Goal: Task Accomplishment & Management: Use online tool/utility

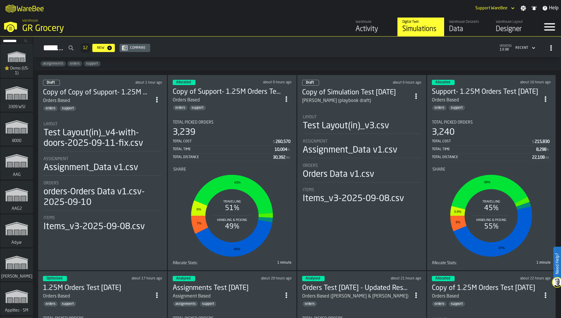
click at [86, 124] on div "Layout" at bounding box center [103, 124] width 118 height 5
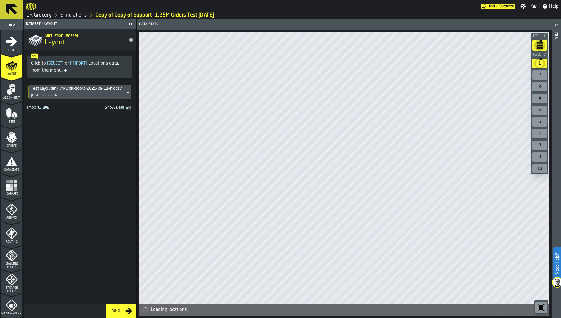
click at [7, 187] on rect "menu Heatmaps" at bounding box center [8, 186] width 4 height 4
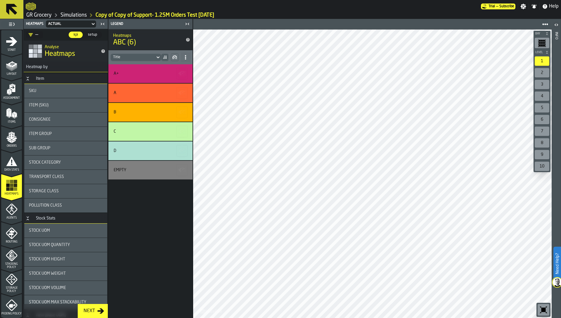
click at [7, 138] on polygon "menu Orders" at bounding box center [8, 139] width 5 height 4
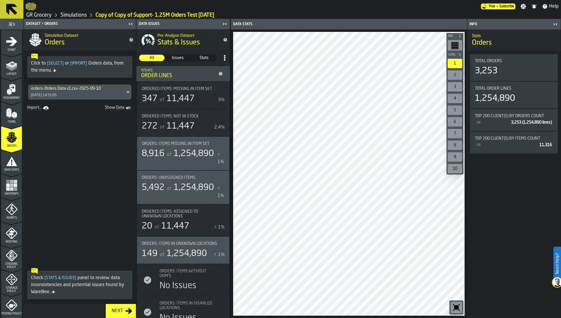
click at [57, 94] on div "[DATE] 14:51:05" at bounding box center [44, 95] width 26 height 4
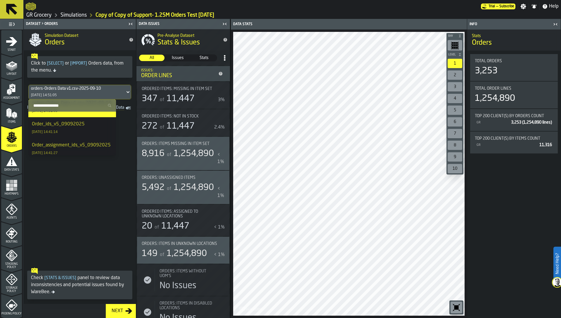
scroll to position [15, 0]
click at [69, 129] on div "Order_ids_v5_09092025" at bounding box center [58, 125] width 53 height 7
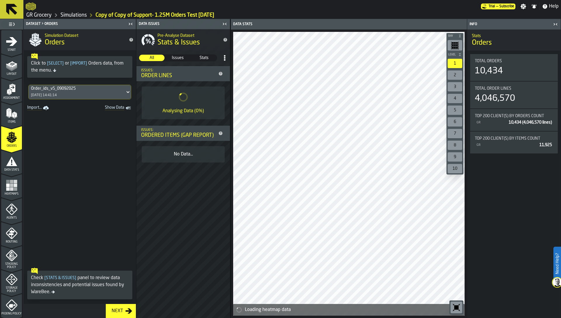
click at [11, 161] on icon "menu Data Stats" at bounding box center [12, 161] width 12 height 12
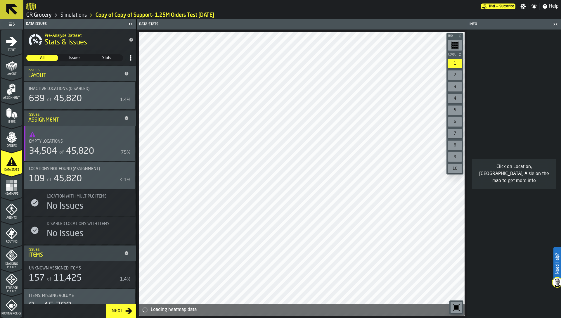
click at [8, 185] on rect "menu Heatmaps" at bounding box center [8, 186] width 4 height 4
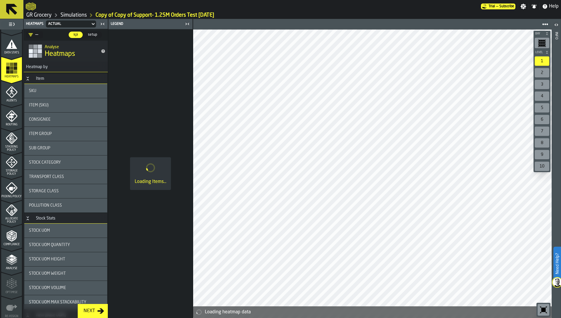
scroll to position [133, 0]
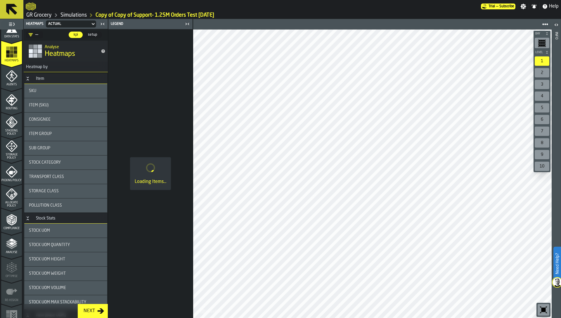
click at [11, 148] on icon "menu Storage Policy" at bounding box center [11, 146] width 7 height 7
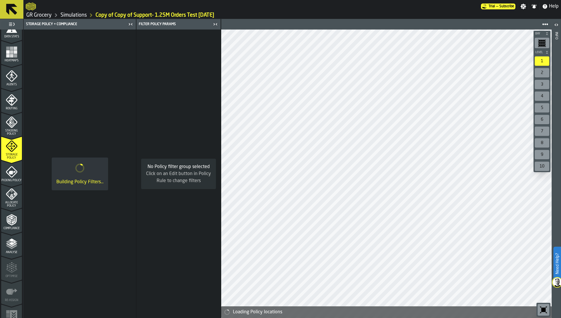
click at [7, 193] on icon "menu Allocate Policy" at bounding box center [8, 194] width 3 height 3
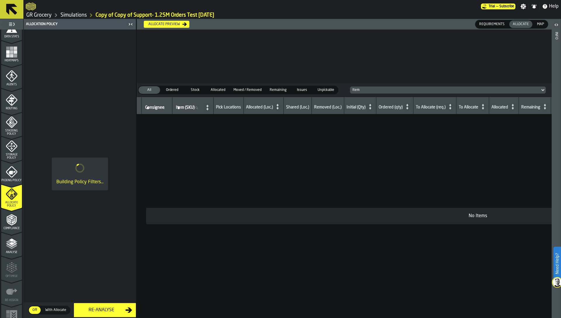
click at [79, 15] on link "Simulations" at bounding box center [73, 15] width 26 height 6
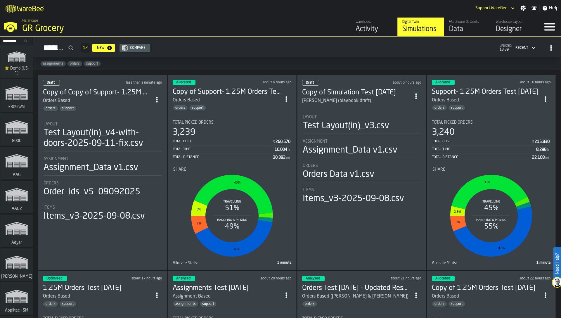
click at [157, 99] on circle "ItemListCard-DashboardItemContainer" at bounding box center [156, 99] width 1 height 1
click at [149, 139] on div "Duplicate" at bounding box center [144, 137] width 30 height 7
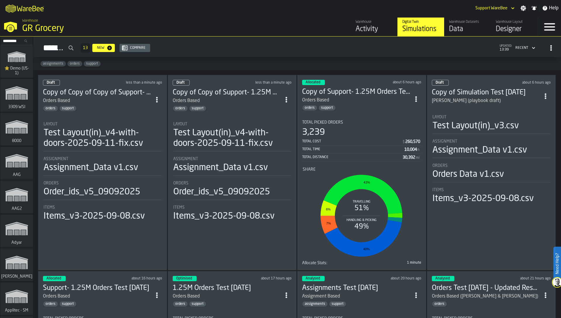
click at [110, 131] on div "Test Layout(in)_v4-with-doors-2025-09-11-fix.csv" at bounding box center [103, 138] width 118 height 21
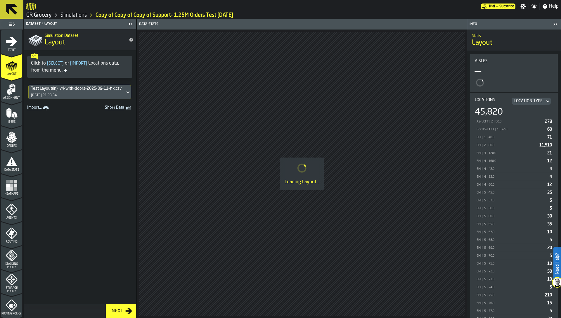
click at [11, 42] on icon "menu Start" at bounding box center [11, 41] width 11 height 9
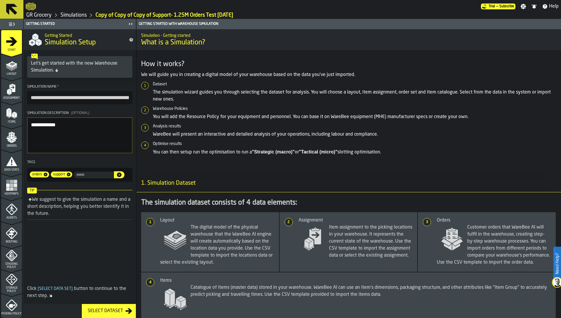
drag, startPoint x: 85, startPoint y: 98, endPoint x: 22, endPoint y: 97, distance: 62.3
click at [22, 97] on aside "**********" at bounding box center [68, 168] width 136 height 299
drag, startPoint x: 53, startPoint y: 97, endPoint x: 62, endPoint y: 97, distance: 9.6
click at [62, 97] on input "**********" at bounding box center [79, 97] width 105 height 13
type input "**********"
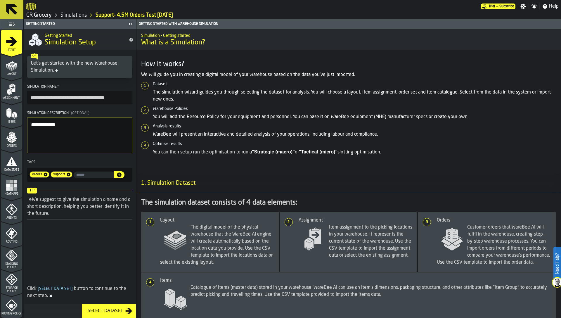
click at [37, 124] on textarea "**********" at bounding box center [79, 135] width 105 height 36
click at [44, 175] on icon at bounding box center [46, 175] width 4 height 4
click at [97, 138] on textarea "**********" at bounding box center [79, 135] width 105 height 36
click at [97, 142] on textarea "**********" at bounding box center [79, 135] width 105 height 36
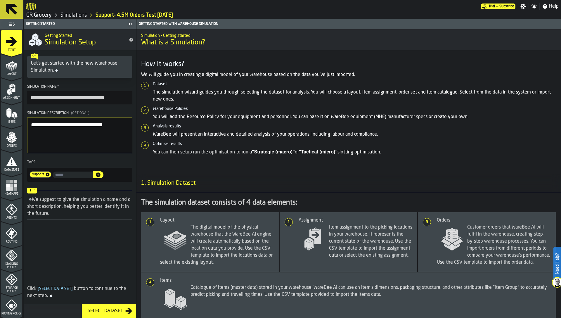
type textarea "**********"
click at [6, 186] on rect "menu Heatmaps" at bounding box center [8, 186] width 4 height 4
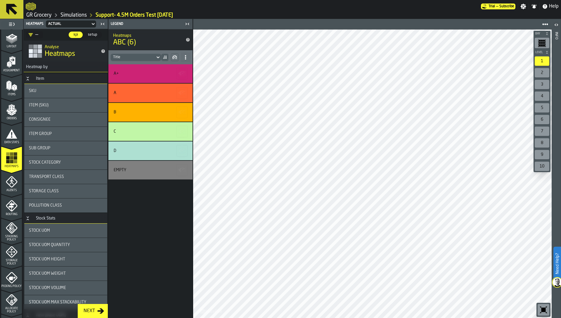
scroll to position [88, 0]
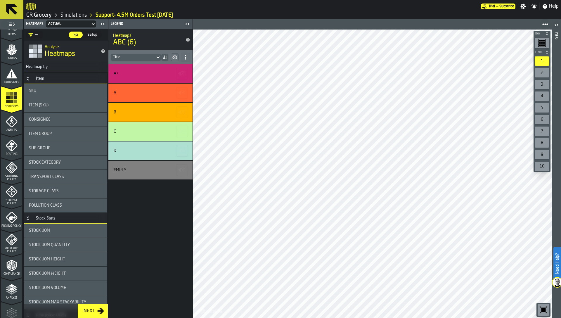
click at [14, 241] on icon "menu Allocate Policy" at bounding box center [12, 240] width 12 height 12
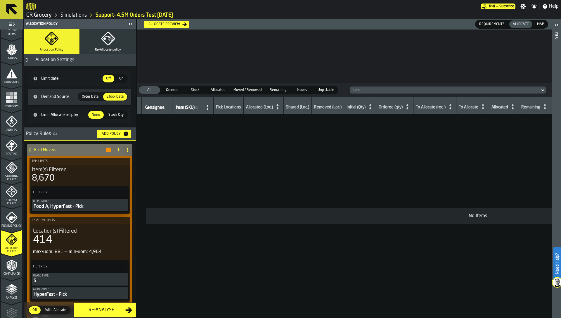
click at [4, 123] on div "Agents" at bounding box center [11, 124] width 21 height 16
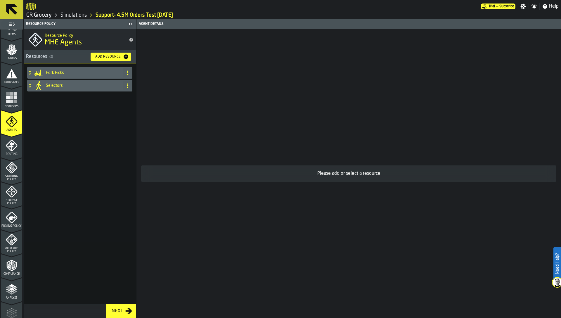
click at [52, 85] on h4 "Selectors" at bounding box center [83, 85] width 75 height 5
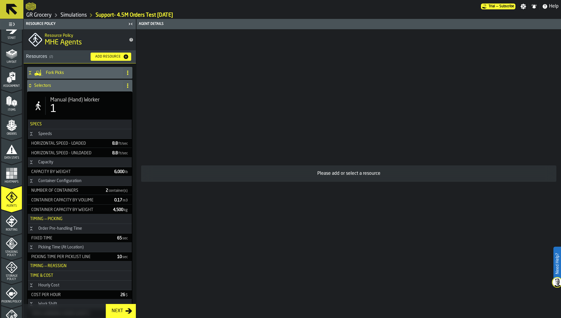
scroll to position [0, 0]
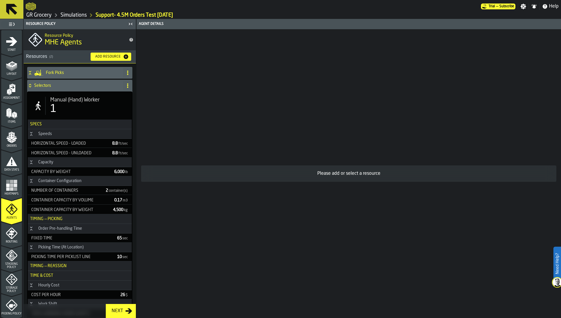
click at [14, 45] on icon "menu Start" at bounding box center [12, 42] width 12 height 12
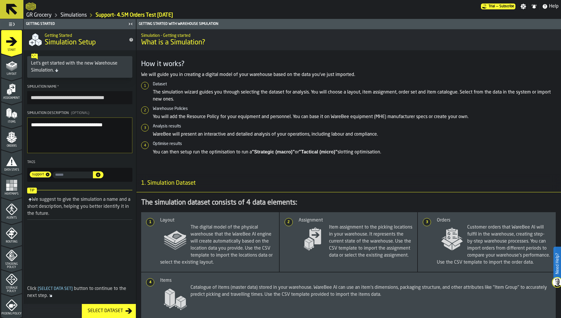
click at [74, 97] on input "**********" at bounding box center [79, 97] width 105 height 13
type input "**********"
click at [78, 139] on textarea "**********" at bounding box center [79, 135] width 105 height 36
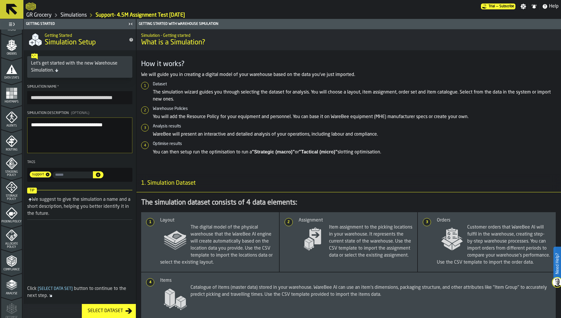
scroll to position [118, 0]
click at [8, 263] on icon "menu Analyse" at bounding box center [12, 259] width 12 height 12
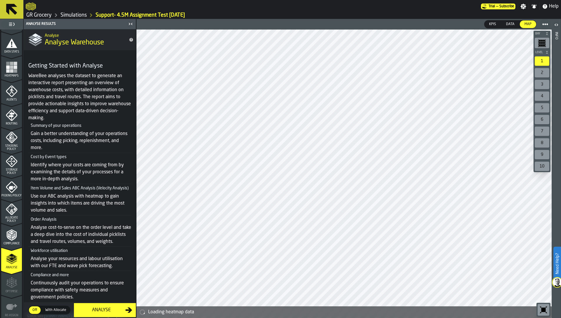
click at [9, 213] on icon "menu Allocate Policy" at bounding box center [11, 209] width 11 height 11
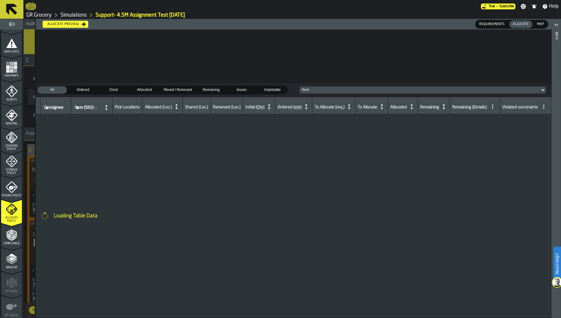
click at [9, 194] on span "Picking Policy" at bounding box center [11, 195] width 21 height 3
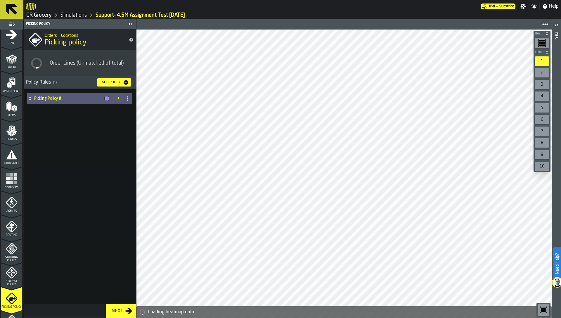
scroll to position [0, 0]
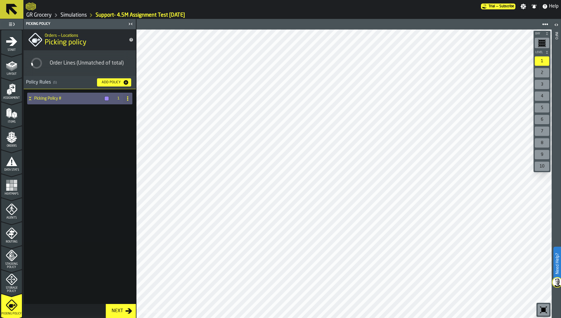
click at [13, 188] on rect "menu Heatmaps" at bounding box center [15, 189] width 4 height 4
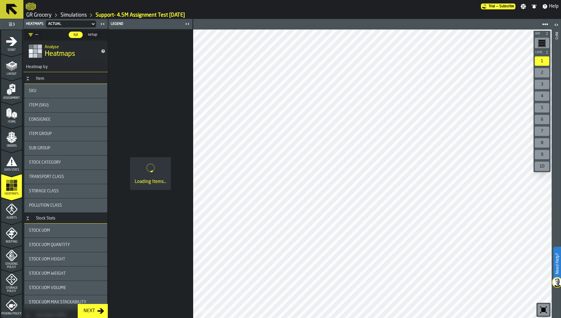
click at [8, 141] on polygon "menu Orders" at bounding box center [10, 141] width 4 height 4
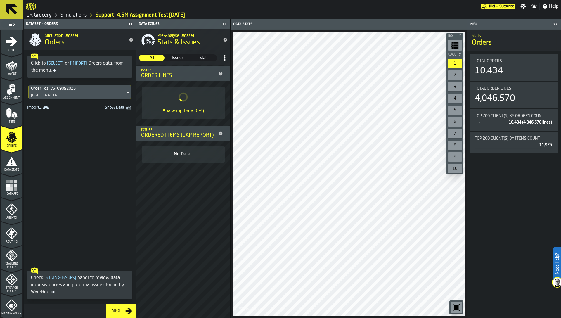
click at [60, 91] on div "Order_ids_v5_09092025 [DATE] 14:41:14" at bounding box center [77, 92] width 96 height 14
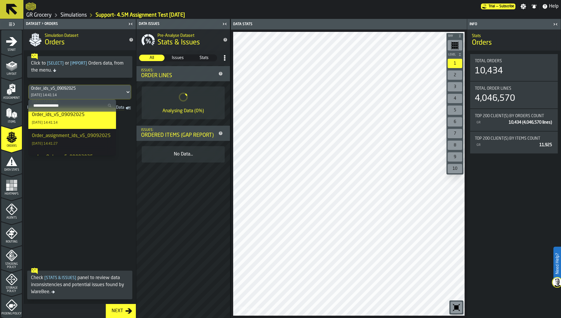
scroll to position [31, 0]
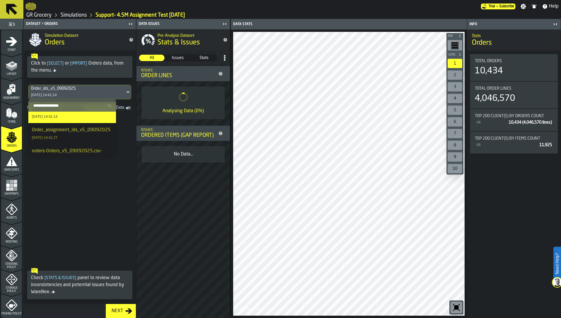
click at [73, 141] on div "Order_assignment_ids_v5_09092025 [DATE] 14:41:27" at bounding box center [72, 134] width 81 height 14
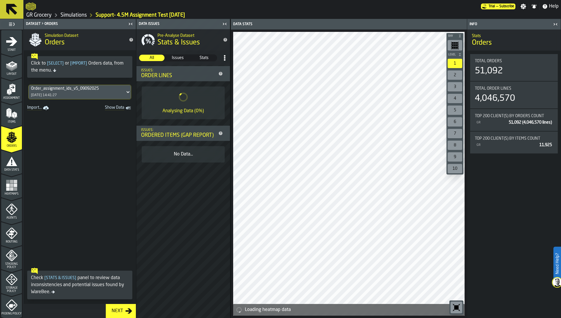
click at [9, 162] on icon "menu Data Stats" at bounding box center [11, 160] width 11 height 9
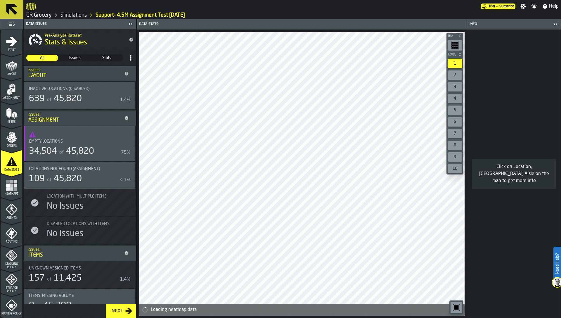
click at [10, 187] on rect "menu Heatmaps" at bounding box center [12, 189] width 4 height 4
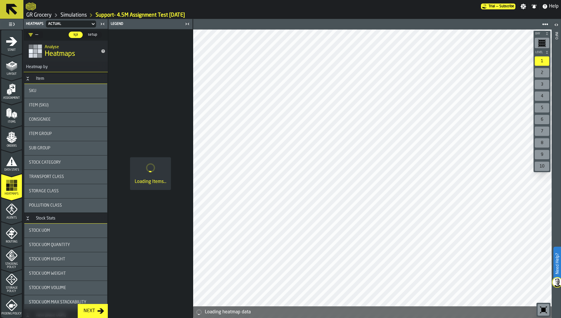
click at [11, 160] on icon "menu Data Stats" at bounding box center [12, 161] width 12 height 12
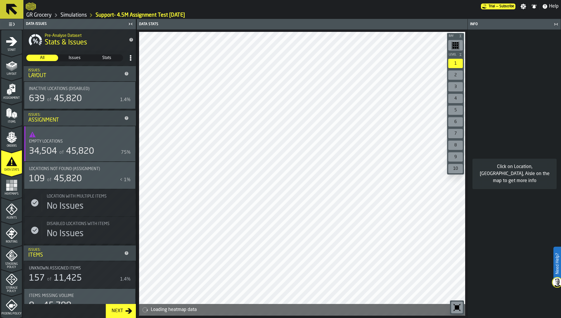
scroll to position [171, 0]
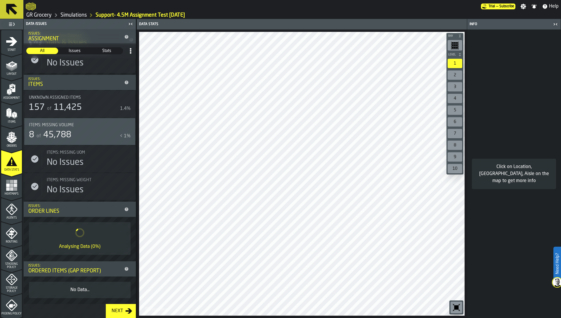
click at [42, 13] on link "GR Grocery" at bounding box center [38, 15] width 25 height 6
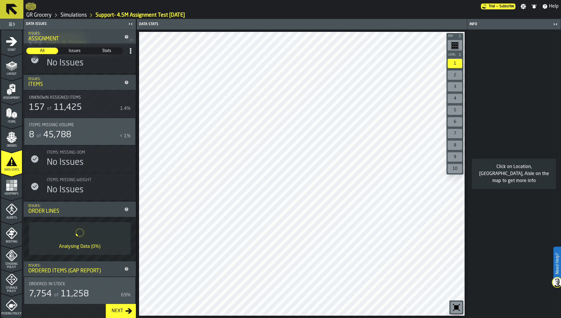
click at [9, 47] on icon "menu Start" at bounding box center [12, 42] width 12 height 12
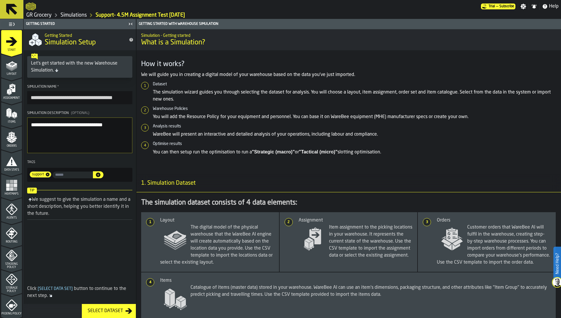
click at [75, 174] on input "input-value-" at bounding box center [73, 175] width 40 height 7
click at [77, 178] on input "**********" at bounding box center [73, 175] width 40 height 7
click at [78, 176] on input "**********" at bounding box center [73, 175] width 40 height 7
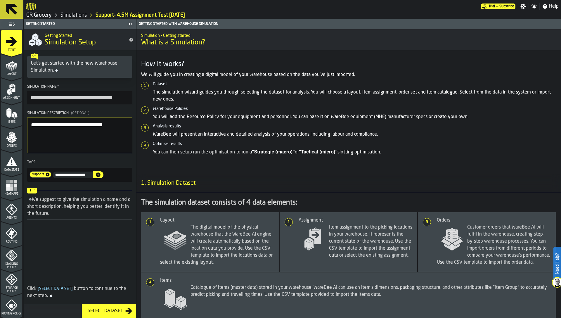
type input "**********"
click at [101, 175] on icon "button-" at bounding box center [98, 174] width 5 height 5
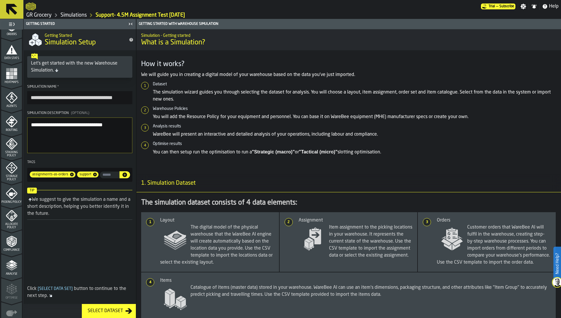
scroll to position [42, 0]
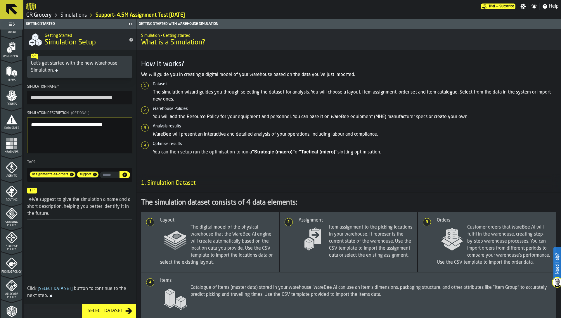
click at [11, 171] on icon "menu Agents" at bounding box center [12, 168] width 12 height 12
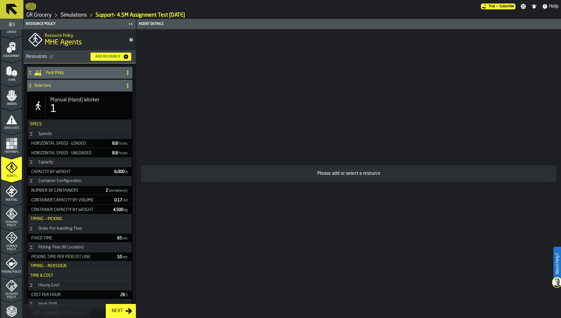
click at [52, 116] on div "Manual (Hand) Worker 1" at bounding box center [80, 105] width 104 height 27
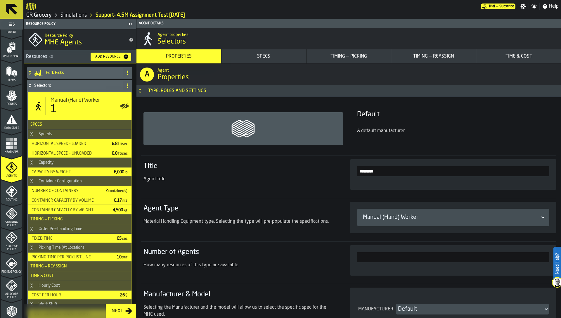
click at [372, 54] on div "Timing — Picking" at bounding box center [349, 56] width 80 height 7
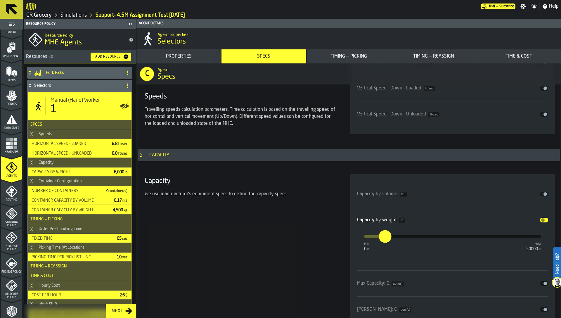
scroll to position [790, 0]
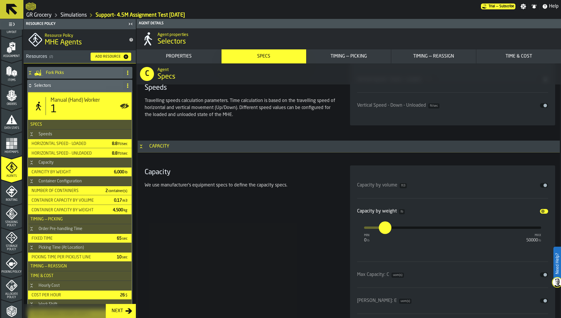
click at [543, 209] on button "Disable" at bounding box center [544, 211] width 8 height 5
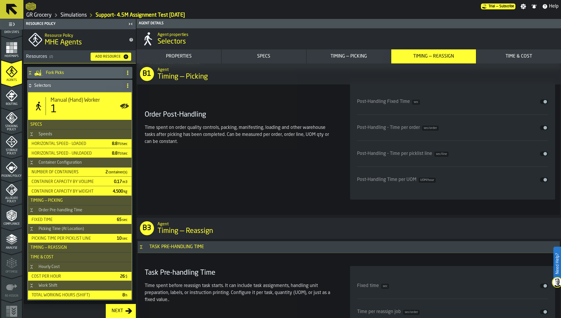
scroll to position [143, 0]
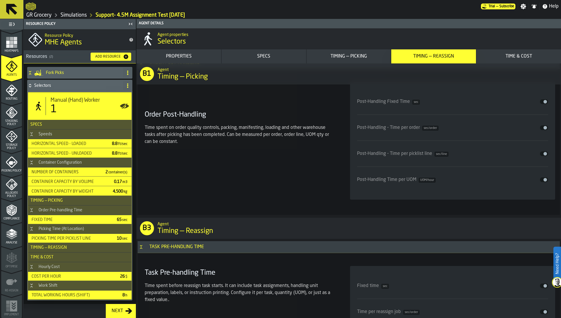
click at [10, 214] on icon "menu Compliance" at bounding box center [12, 210] width 12 height 12
click at [13, 183] on icon "menu Allocate Policy" at bounding box center [12, 185] width 12 height 12
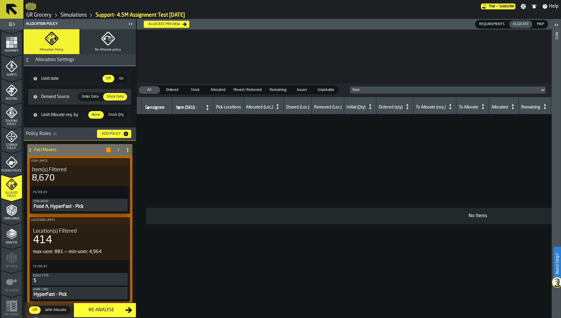
click at [12, 215] on icon "menu Compliance" at bounding box center [12, 210] width 12 height 12
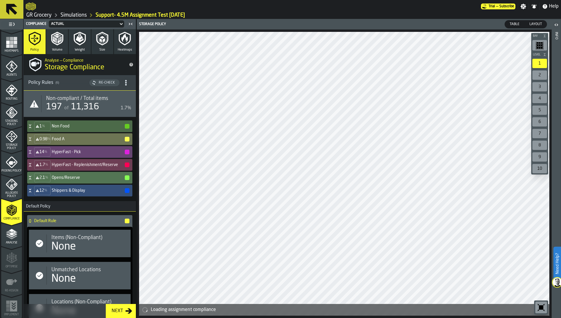
click at [12, 161] on icon "menu Picking Policy" at bounding box center [12, 163] width 7 height 4
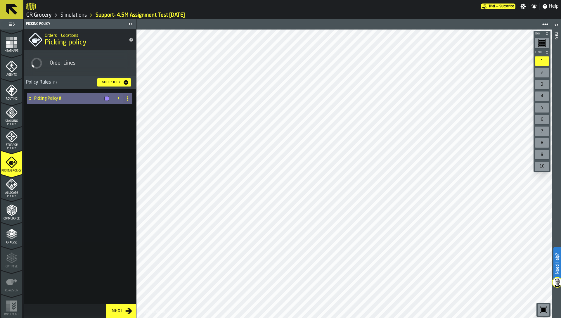
click at [45, 98] on h4 "Picking Policy #" at bounding box center [68, 98] width 68 height 5
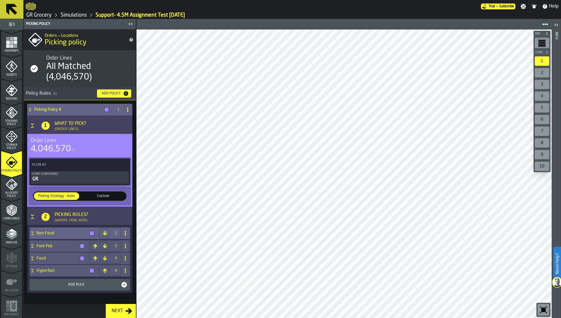
click at [46, 236] on div "Non Food" at bounding box center [63, 233] width 67 height 12
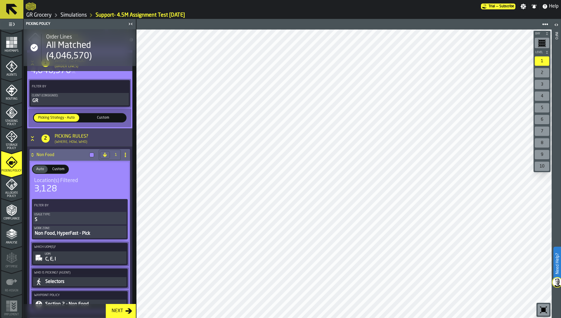
scroll to position [151, 0]
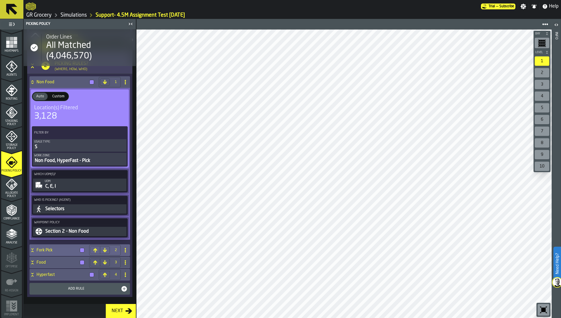
click at [49, 249] on h4 "Fork Pick" at bounding box center [57, 250] width 41 height 5
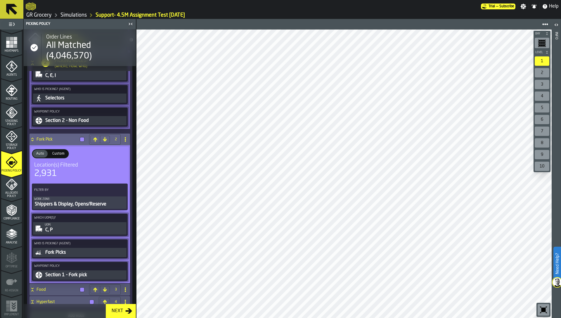
scroll to position [289, 0]
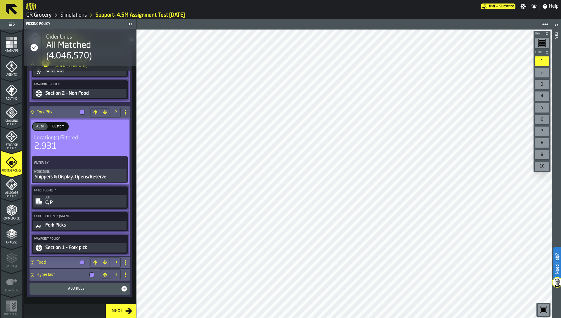
click at [53, 262] on h4 "Food" at bounding box center [57, 262] width 41 height 5
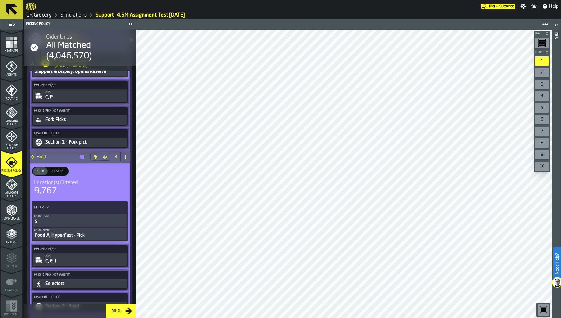
scroll to position [441, 0]
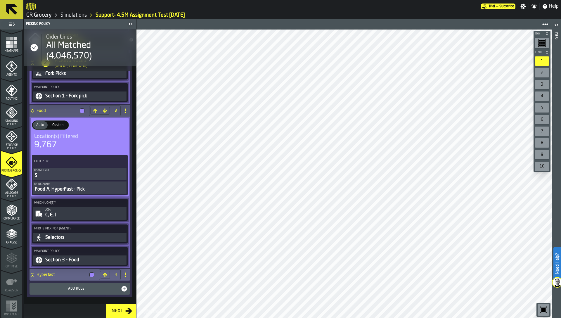
click at [53, 272] on h4 "Hyperfast" at bounding box center [62, 274] width 51 height 5
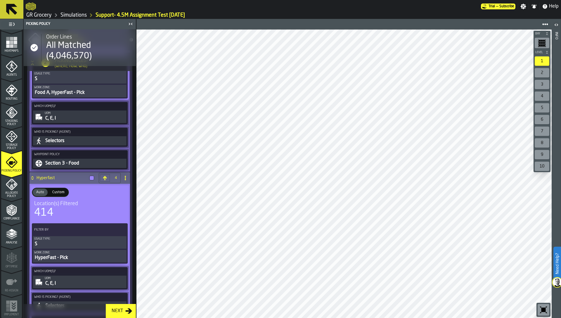
scroll to position [593, 0]
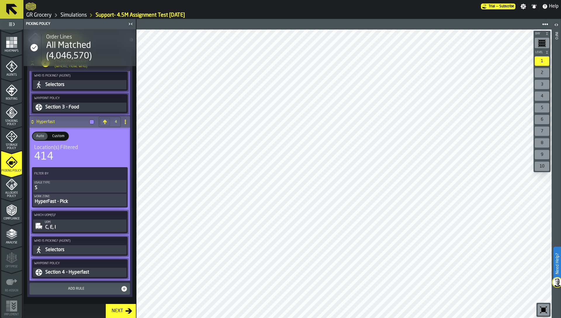
click at [57, 200] on div "HyperFast - Pick" at bounding box center [79, 201] width 91 height 7
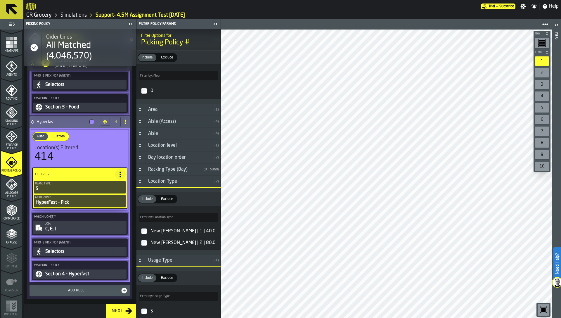
scroll to position [0, 0]
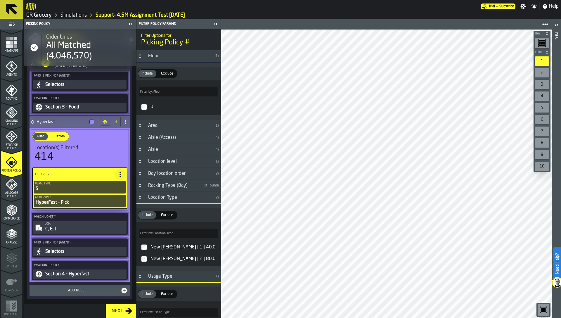
click at [11, 233] on polygon "menu Analyse" at bounding box center [12, 233] width 6 height 3
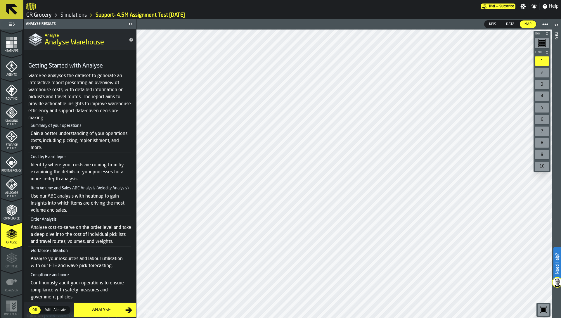
click at [10, 158] on icon "menu Picking Policy" at bounding box center [12, 162] width 12 height 12
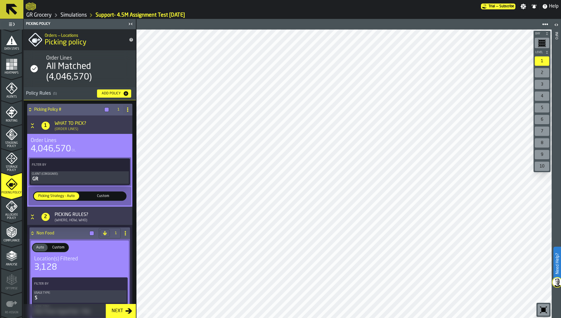
scroll to position [143, 0]
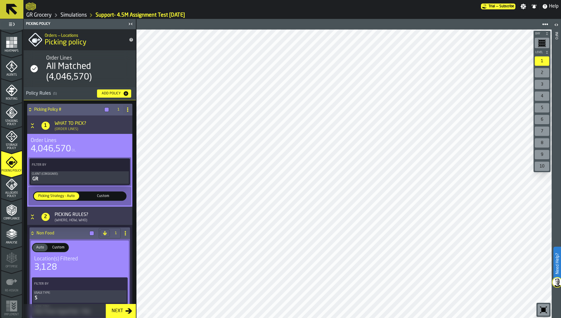
click at [11, 246] on icon "menu Analyse" at bounding box center [11, 247] width 21 height 6
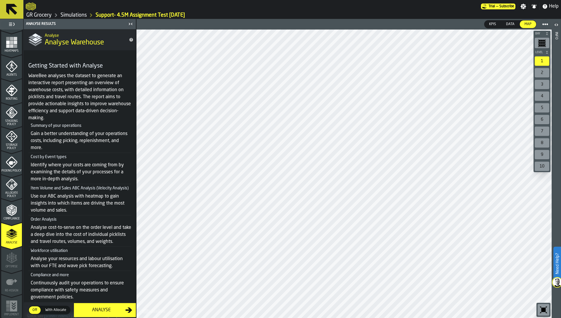
click at [104, 309] on div "Analyse" at bounding box center [101, 310] width 48 height 7
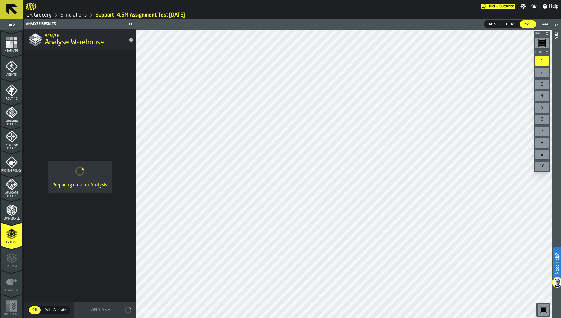
click at [73, 14] on link "Simulations" at bounding box center [73, 15] width 26 height 6
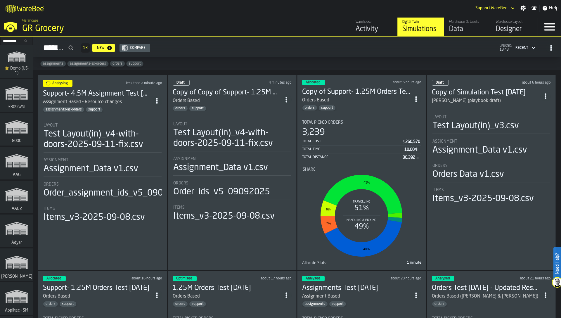
click at [251, 111] on div "Draft 4 minutes ago Copy of Copy of Support- 1.25M Orders Test [DATE] Orders Ba…" at bounding box center [232, 172] width 129 height 195
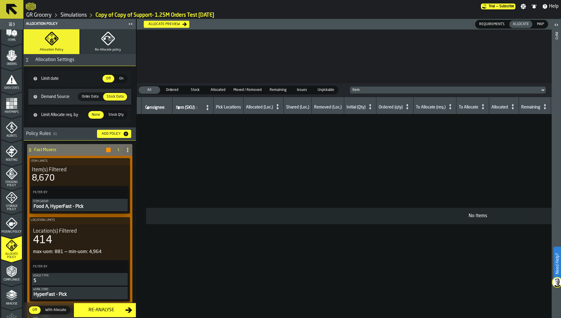
scroll to position [143, 0]
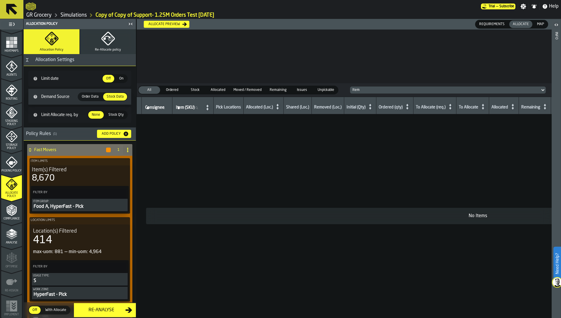
click at [11, 232] on icon "menu Analyse" at bounding box center [12, 234] width 12 height 12
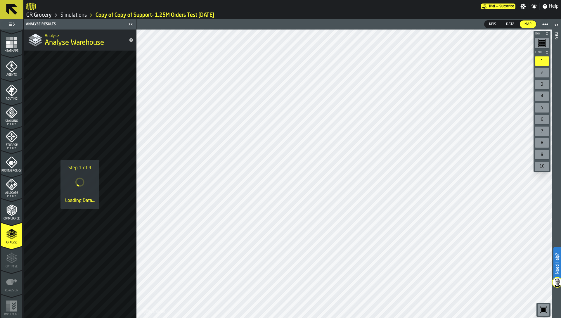
click at [12, 164] on icon "menu Picking Policy" at bounding box center [11, 161] width 11 height 11
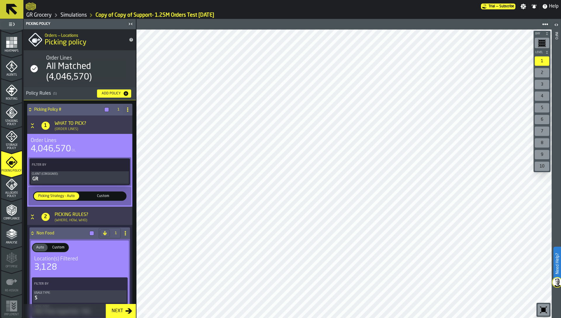
click at [6, 234] on icon "menu Analyse" at bounding box center [12, 234] width 12 height 12
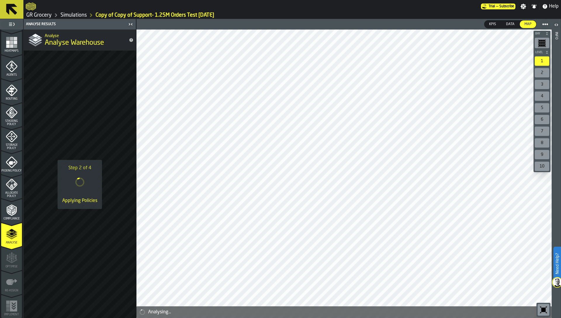
click at [6, 211] on icon "menu Compliance" at bounding box center [12, 210] width 12 height 12
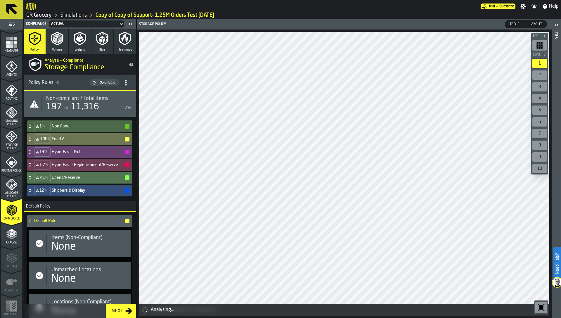
click at [11, 229] on icon "menu Analyse" at bounding box center [12, 234] width 12 height 12
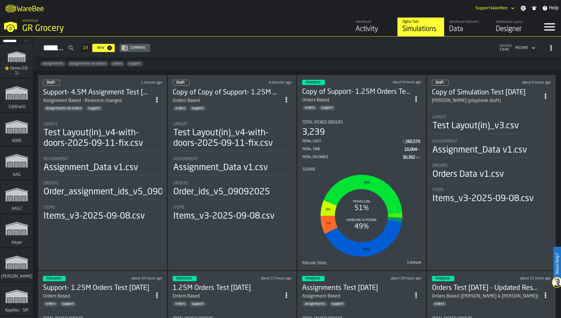
click at [218, 61] on div "assignments assignments-as-orders orders support" at bounding box center [297, 63] width 528 height 13
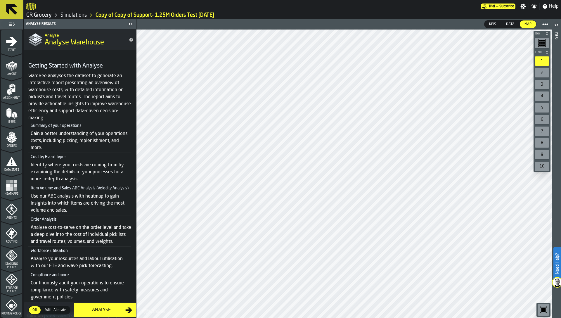
click at [70, 14] on link "Simulations" at bounding box center [73, 15] width 26 height 6
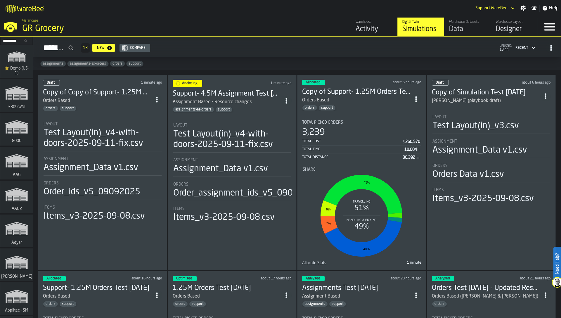
click at [363, 139] on div "Total Cost" at bounding box center [352, 141] width 100 height 4
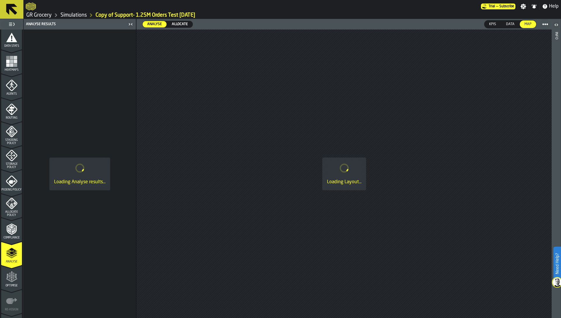
scroll to position [143, 0]
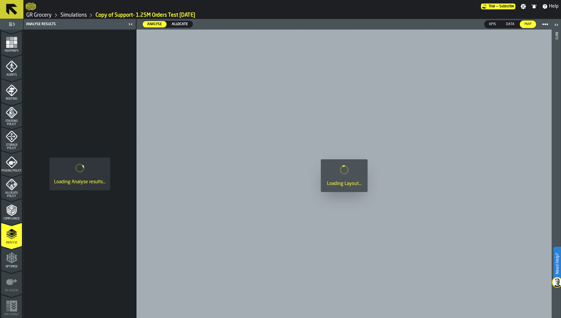
click at [8, 258] on icon "menu Optimise" at bounding box center [12, 258] width 12 height 12
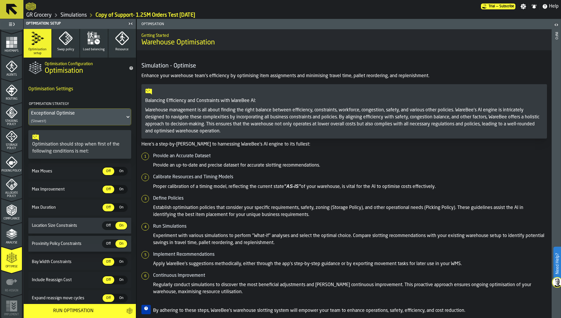
click at [117, 172] on span "On" at bounding box center [121, 171] width 9 height 5
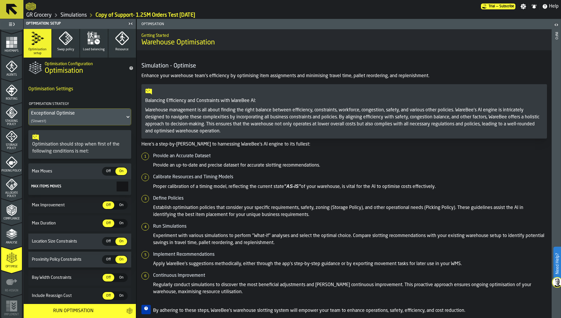
click at [117, 187] on input "***" at bounding box center [123, 186] width 12 height 10
type input "***"
click at [74, 194] on section "Max Items Moves ***" at bounding box center [79, 187] width 103 height 16
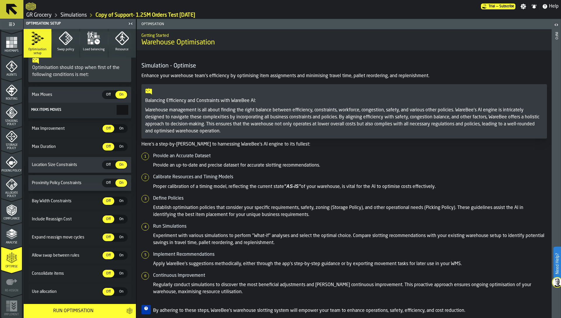
scroll to position [91, 0]
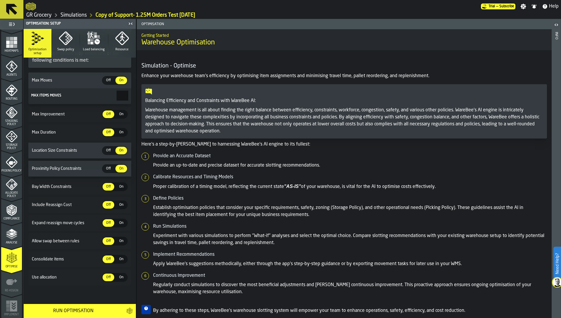
click at [66, 44] on icon "button" at bounding box center [66, 38] width 14 height 14
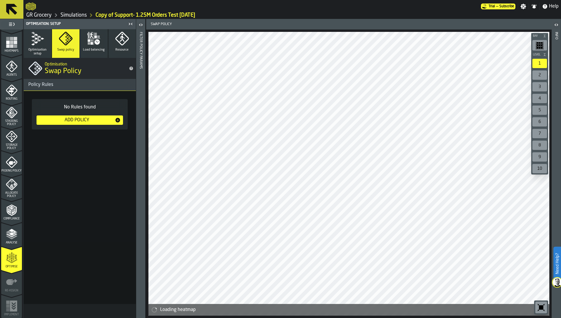
click at [70, 120] on div "Add Policy" at bounding box center [77, 120] width 76 height 7
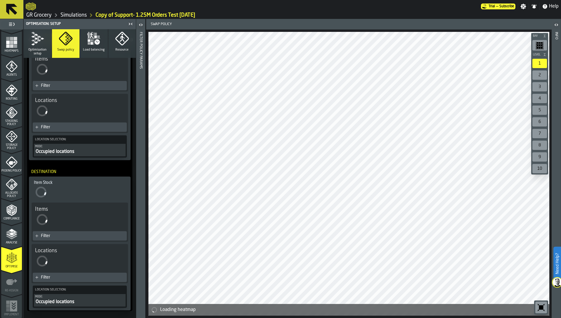
scroll to position [0, 0]
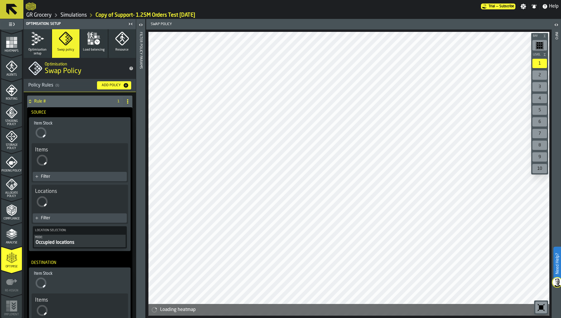
click at [83, 174] on div "Filter" at bounding box center [83, 176] width 84 height 5
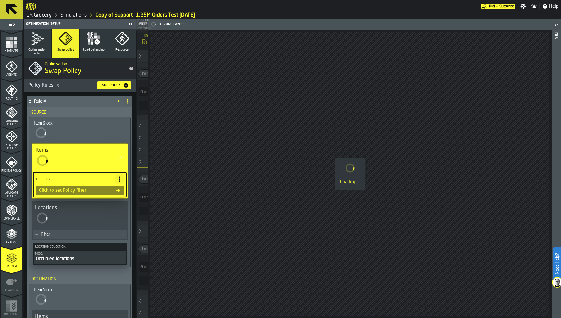
type input "*"
type input "***"
type input "*"
type input "***"
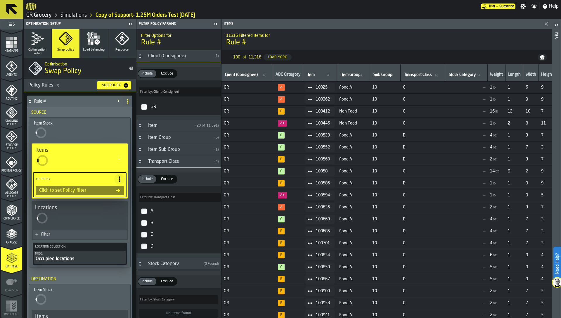
click at [149, 100] on div "GR" at bounding box center [178, 107] width 84 height 16
click at [149, 103] on div "GR" at bounding box center [183, 106] width 69 height 9
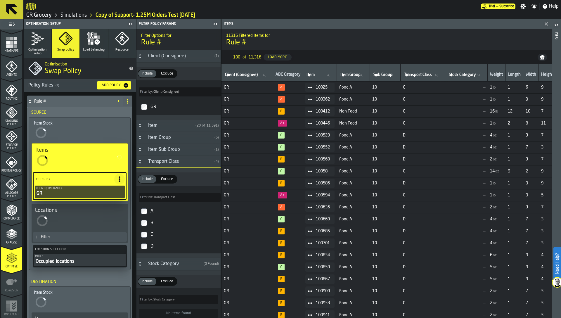
click at [86, 234] on div "Filter" at bounding box center [80, 236] width 94 height 9
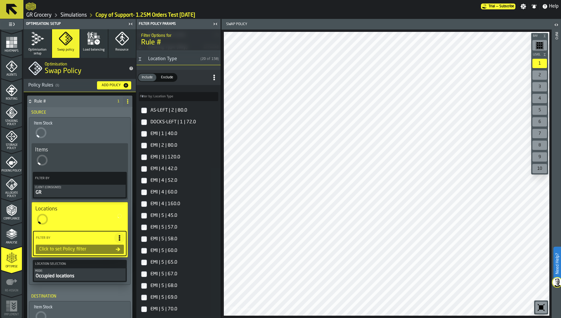
scroll to position [96, 0]
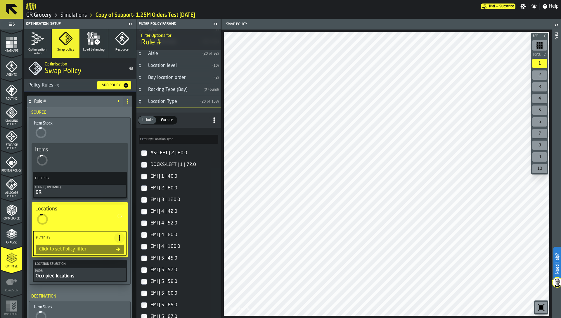
click at [140, 102] on icon "Button-Location Type-open" at bounding box center [140, 101] width 5 height 5
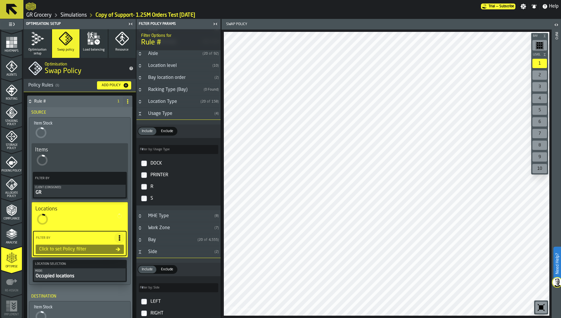
click at [154, 195] on div "S" at bounding box center [183, 198] width 69 height 9
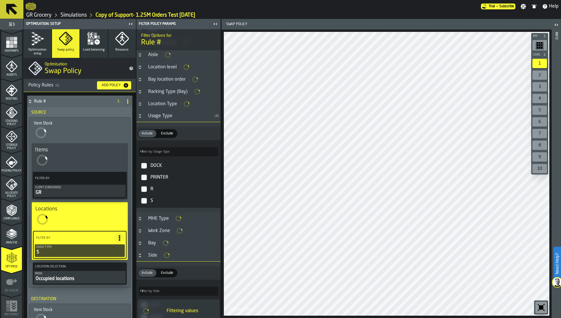
scroll to position [96, 0]
type input "****"
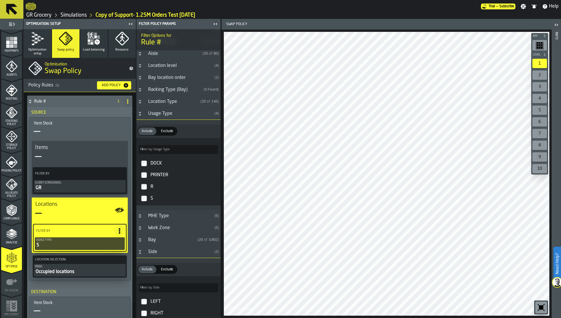
click at [82, 186] on div "GR" at bounding box center [79, 187] width 89 height 7
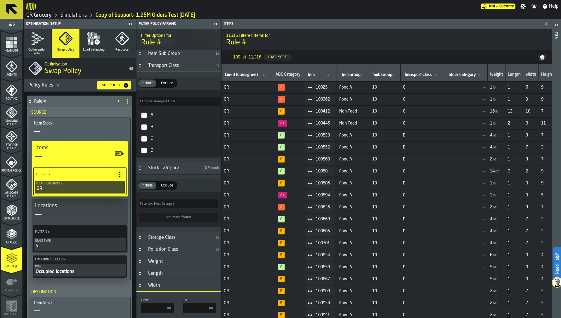
scroll to position [139, 0]
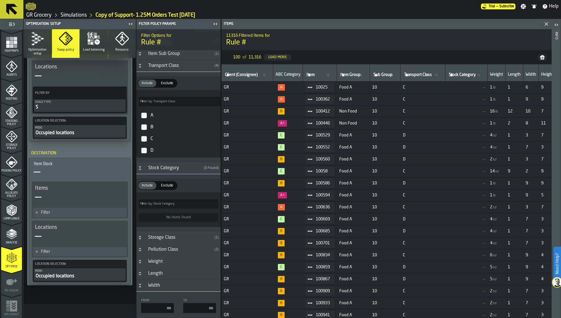
click at [75, 211] on div "Filter" at bounding box center [83, 212] width 84 height 5
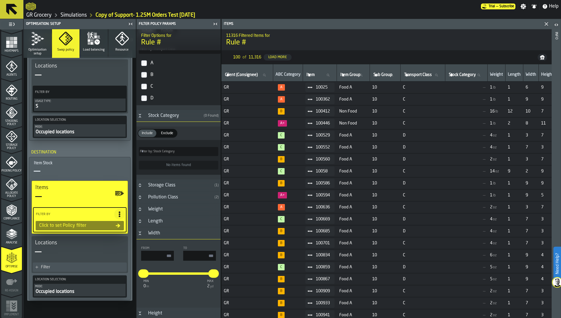
scroll to position [0, 0]
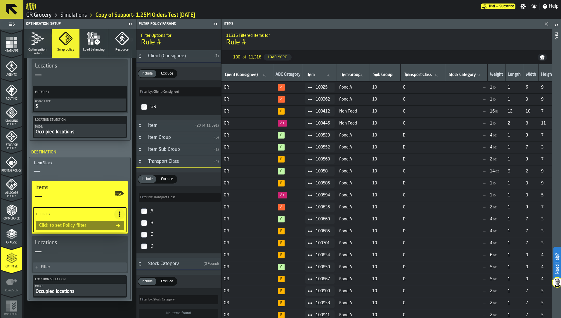
click at [148, 105] on label "GR" at bounding box center [179, 107] width 82 height 14
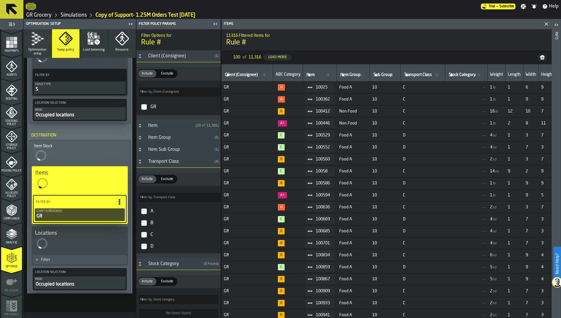
scroll to position [170, 0]
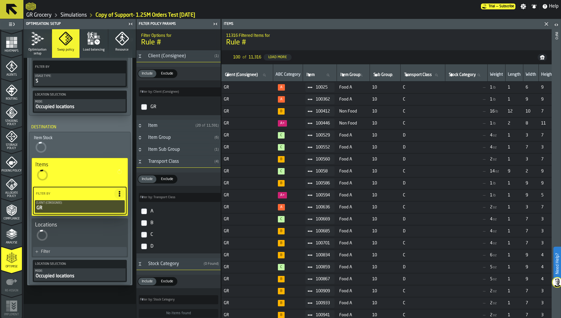
click at [82, 274] on div "Occupied locations" at bounding box center [79, 276] width 89 height 7
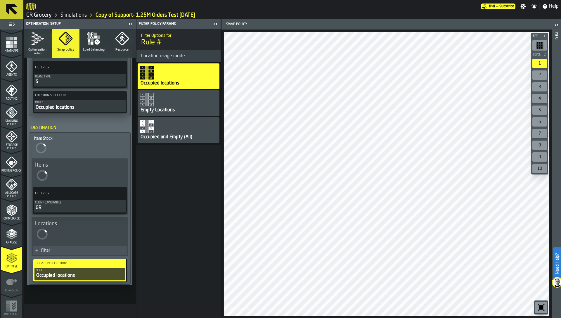
scroll to position [169, 0]
click at [172, 135] on div "Occupied and Empty (All)" at bounding box center [166, 137] width 53 height 7
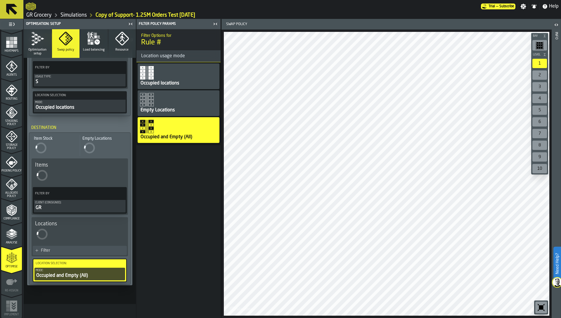
click at [91, 108] on div "Occupied locations" at bounding box center [79, 107] width 89 height 7
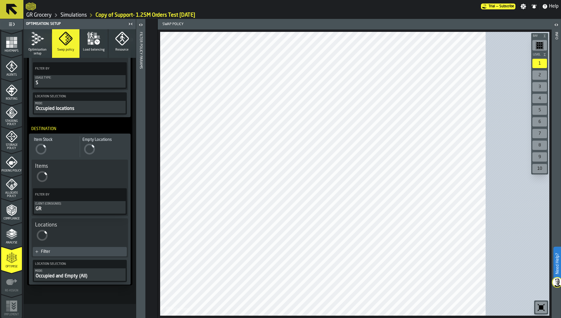
scroll to position [168, 0]
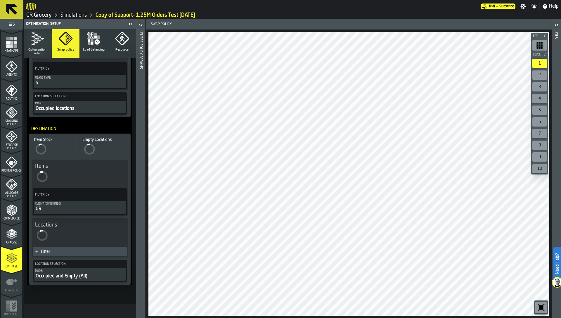
click at [112, 105] on div "Mode:" at bounding box center [79, 103] width 89 height 3
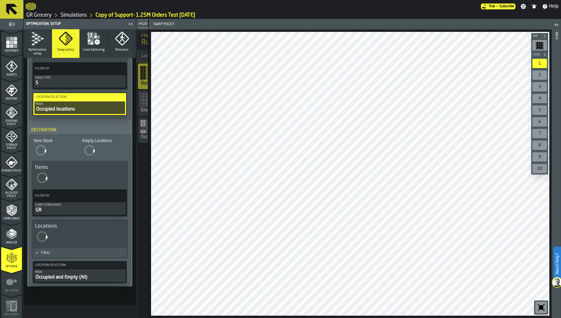
scroll to position [169, 0]
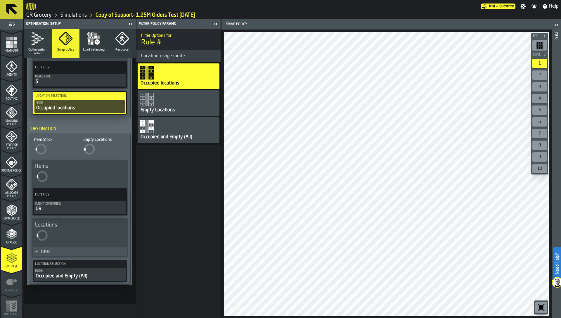
click at [168, 127] on div "Occupied and Empty (All)" at bounding box center [179, 130] width 82 height 26
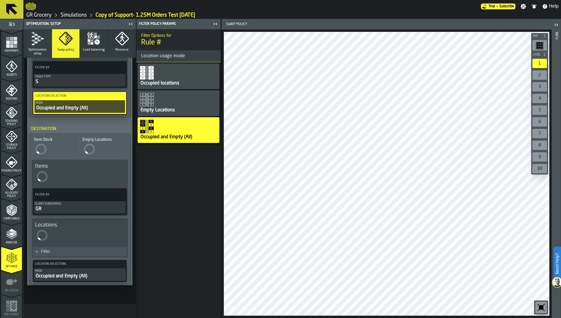
click at [67, 252] on div "Filter" at bounding box center [83, 251] width 84 height 5
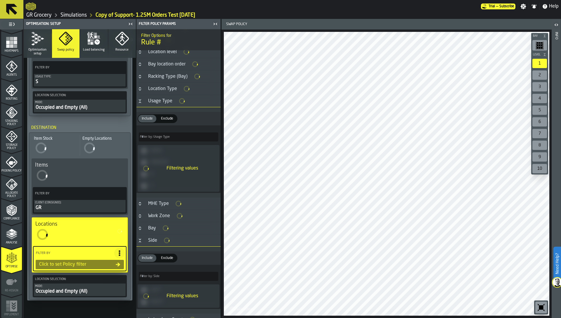
scroll to position [0, 0]
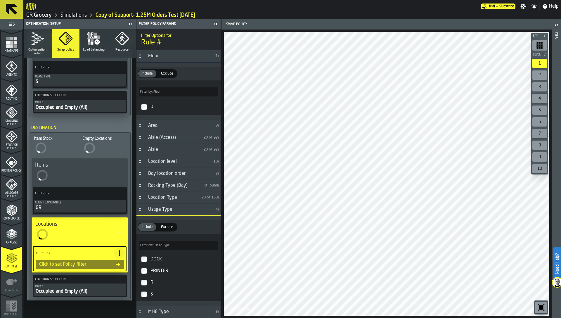
click at [155, 293] on div "S" at bounding box center [183, 294] width 69 height 9
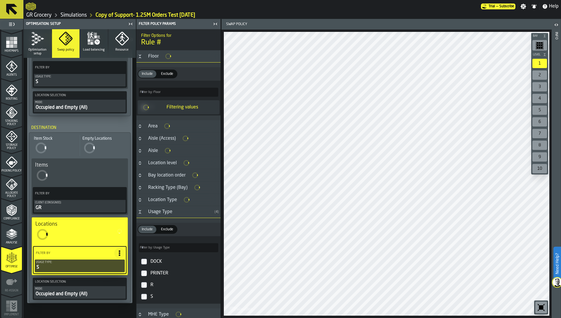
type input "****"
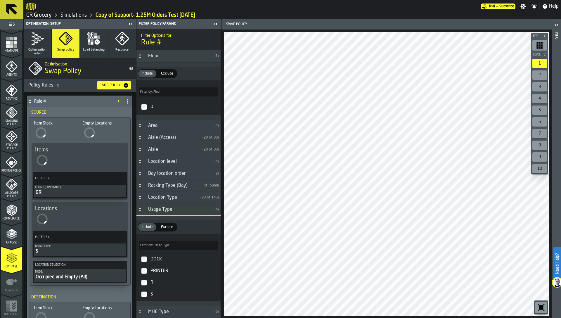
click at [128, 103] on icon at bounding box center [127, 101] width 5 height 5
click at [103, 110] on div "Rename" at bounding box center [102, 113] width 49 height 7
click at [86, 105] on input "******" at bounding box center [69, 101] width 71 height 10
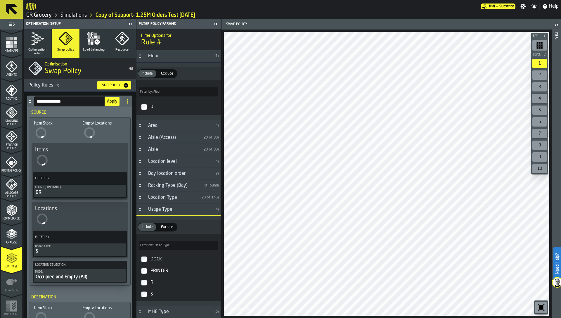
type input "**********"
click at [109, 103] on span "Apply" at bounding box center [112, 101] width 10 height 4
click at [65, 100] on h4 "S Locations only" at bounding box center [72, 101] width 77 height 5
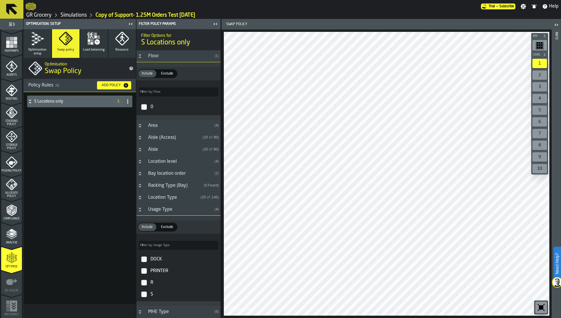
click at [65, 100] on h4 "S Locations only" at bounding box center [72, 101] width 77 height 5
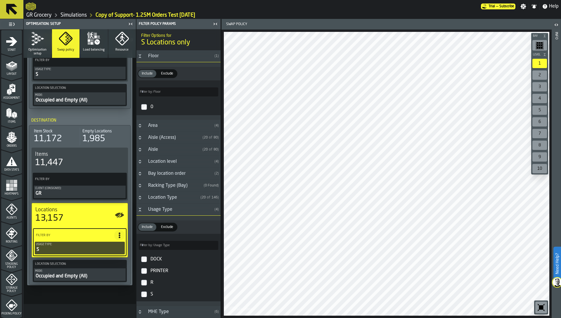
click at [11, 54] on icon "menu Start" at bounding box center [11, 54] width 21 height 6
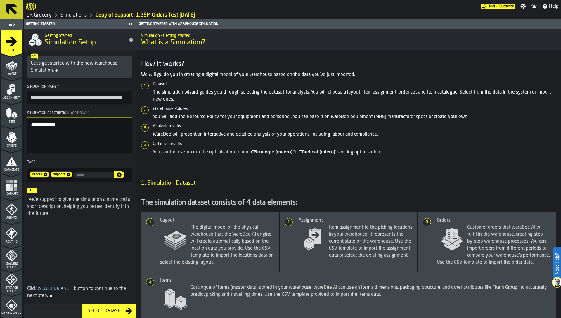
drag, startPoint x: 48, startPoint y: 98, endPoint x: 25, endPoint y: 97, distance: 23.1
click at [25, 97] on section "**********" at bounding box center [80, 133] width 112 height 102
drag, startPoint x: 30, startPoint y: 98, endPoint x: 33, endPoint y: 98, distance: 3.2
click at [33, 98] on input "**********" at bounding box center [79, 97] width 105 height 13
click at [31, 96] on input "**********" at bounding box center [79, 97] width 105 height 13
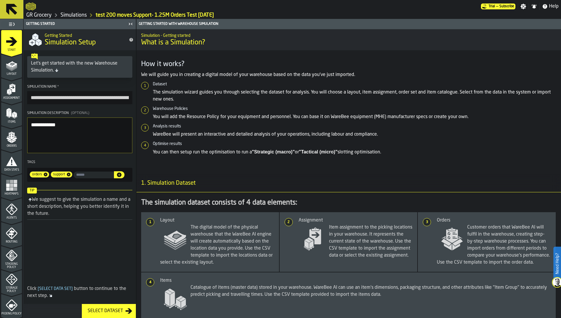
type input "**********"
click at [65, 137] on textarea "**********" at bounding box center [79, 135] width 105 height 36
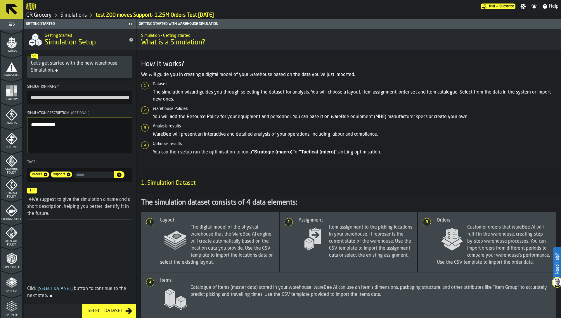
scroll to position [143, 0]
click at [9, 228] on icon "menu Analyse" at bounding box center [12, 234] width 12 height 12
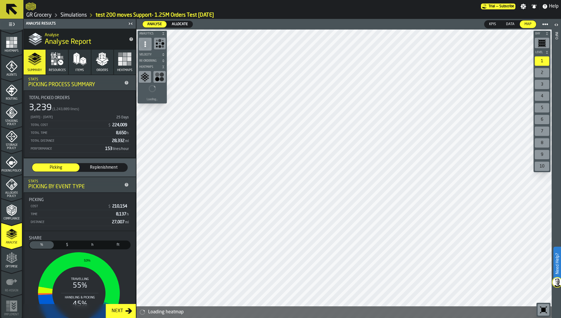
click at [14, 258] on icon "menu Optimise" at bounding box center [12, 258] width 12 height 12
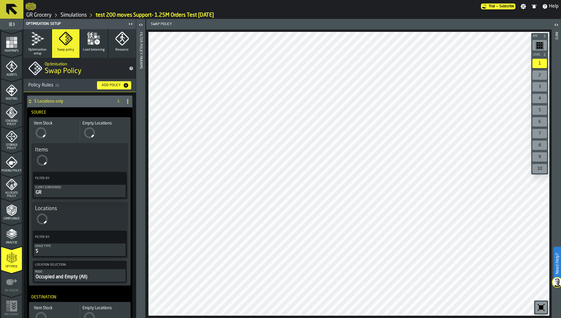
click at [40, 46] on button "Optimisation setup" at bounding box center [38, 43] width 28 height 29
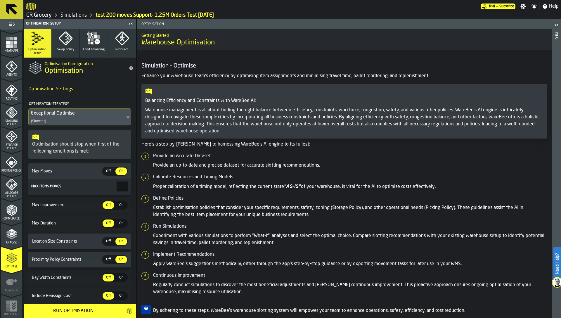
click at [118, 184] on input "***" at bounding box center [123, 186] width 12 height 10
type input "***"
click at [71, 309] on div "Run Optimisation" at bounding box center [73, 310] width 92 height 7
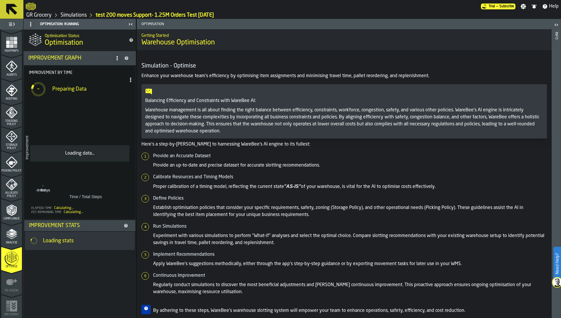
click at [78, 15] on link "Simulations" at bounding box center [73, 15] width 26 height 6
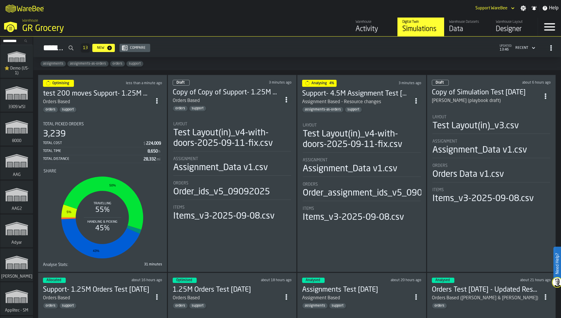
click at [219, 120] on li "Layout Test Layout(in)_v4-with-doors-2025-09-11-fix.csv Assignment Assignment_D…" at bounding box center [232, 169] width 119 height 105
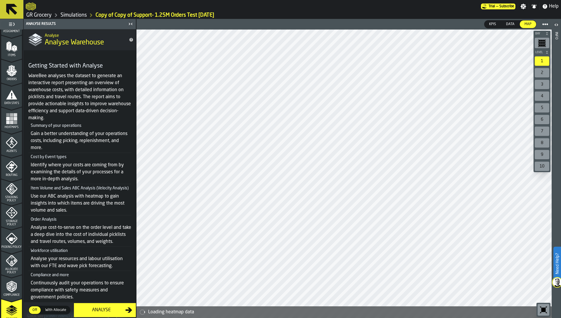
scroll to position [45, 0]
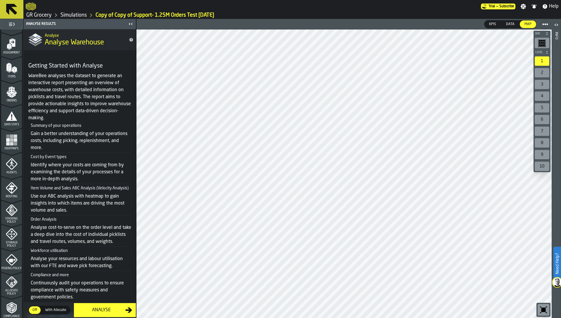
click at [10, 93] on icon "menu Orders" at bounding box center [12, 92] width 12 height 12
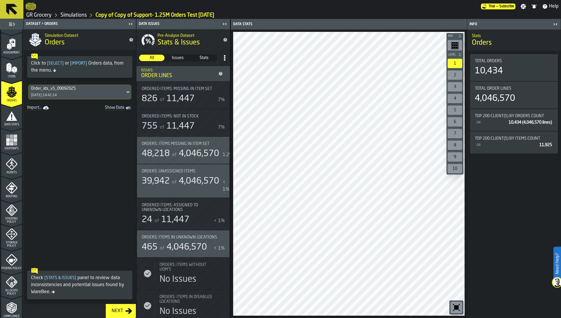
scroll to position [0, 0]
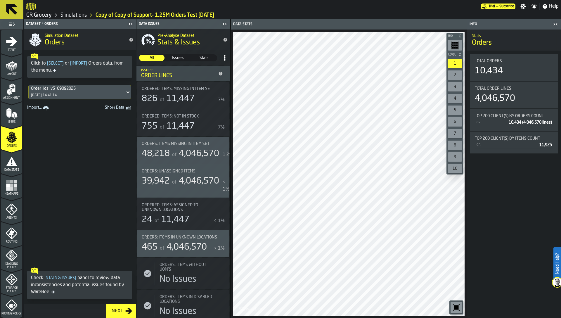
click at [10, 75] on span "Layout" at bounding box center [11, 73] width 21 height 3
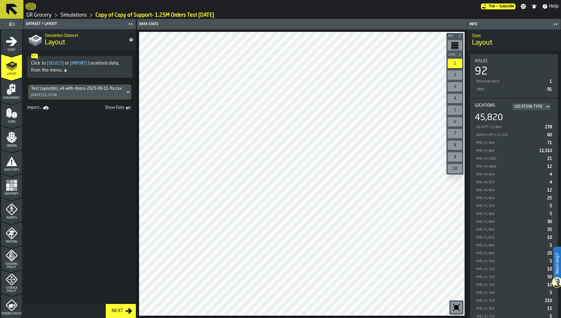
click at [4, 191] on div "Heatmaps" at bounding box center [11, 187] width 21 height 16
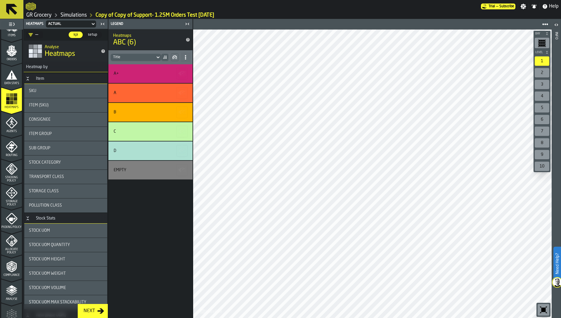
scroll to position [124, 0]
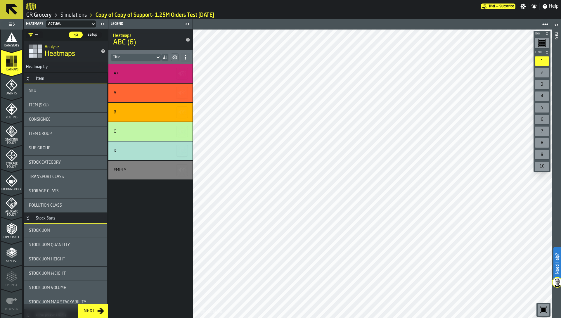
click at [11, 194] on div "Allocate Policy" at bounding box center [11, 205] width 21 height 23
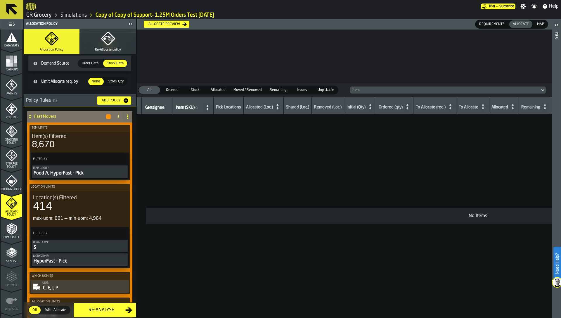
scroll to position [0, 0]
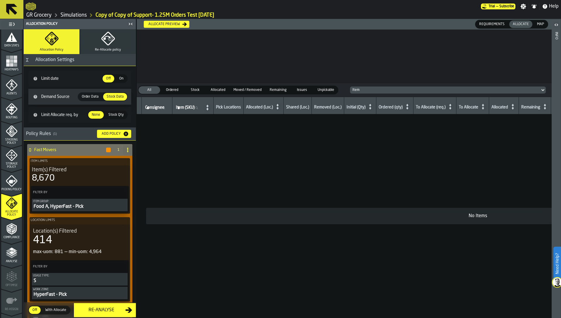
click at [11, 188] on span "Picking Policy" at bounding box center [11, 189] width 21 height 3
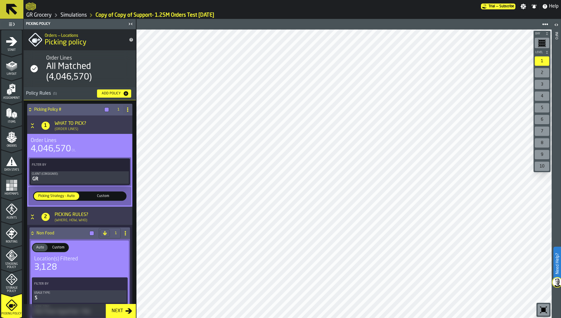
click at [11, 45] on icon "menu Start" at bounding box center [11, 41] width 11 height 9
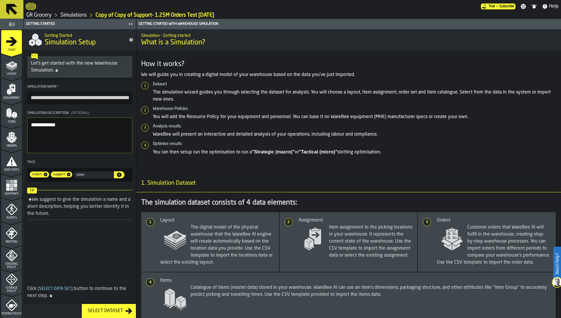
drag, startPoint x: 89, startPoint y: 98, endPoint x: 101, endPoint y: 98, distance: 11.7
click at [101, 98] on input "**********" at bounding box center [79, 97] width 105 height 13
type input "**********"
click at [15, 136] on polygon "menu Orders" at bounding box center [16, 136] width 2 height 1
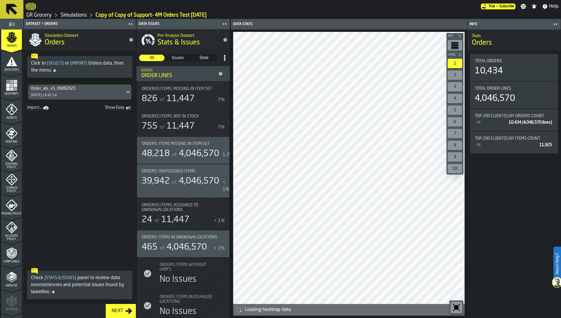
scroll to position [125, 0]
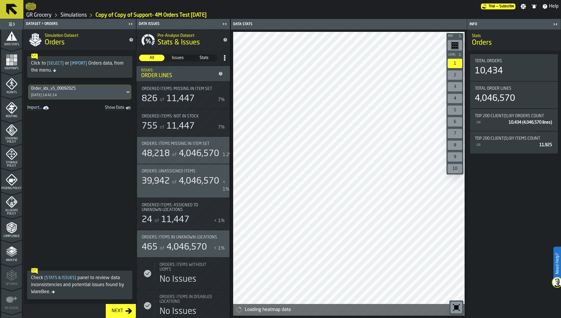
click at [11, 181] on icon "menu Picking Policy" at bounding box center [12, 180] width 12 height 12
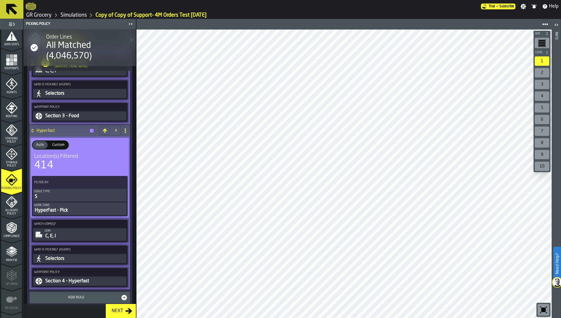
scroll to position [593, 0]
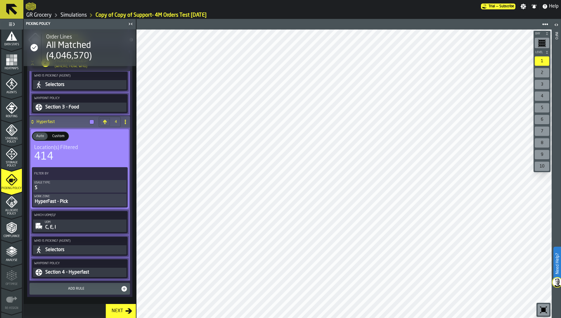
click at [7, 256] on icon "menu Analyse" at bounding box center [12, 252] width 12 height 12
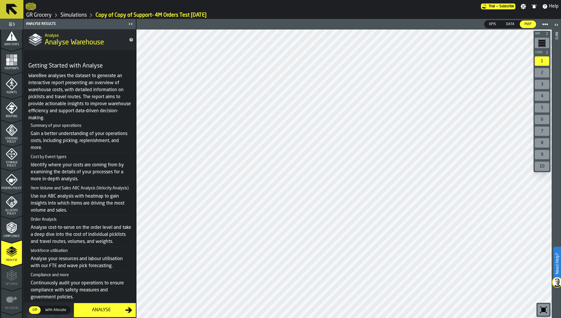
click at [108, 311] on div "Analyse" at bounding box center [101, 310] width 48 height 7
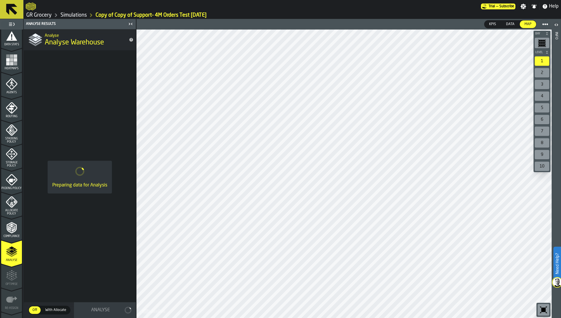
scroll to position [0, 0]
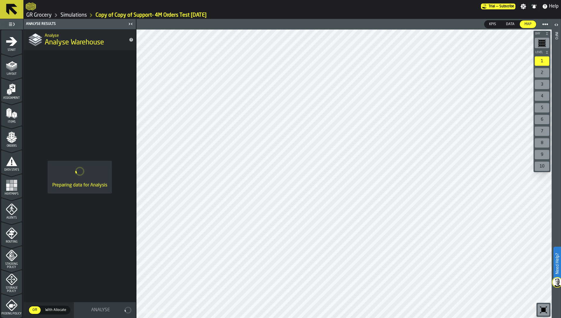
click at [7, 36] on icon "menu Start" at bounding box center [12, 42] width 12 height 12
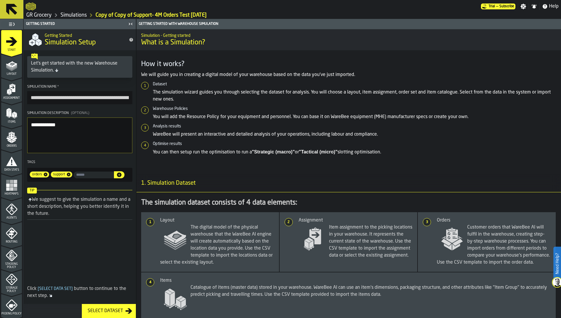
drag, startPoint x: 90, startPoint y: 96, endPoint x: 22, endPoint y: 86, distance: 68.8
click at [22, 86] on aside "**********" at bounding box center [68, 168] width 136 height 299
click at [100, 100] on input "**********" at bounding box center [79, 97] width 105 height 13
type input "**********"
click at [85, 131] on textarea "**********" at bounding box center [79, 135] width 105 height 36
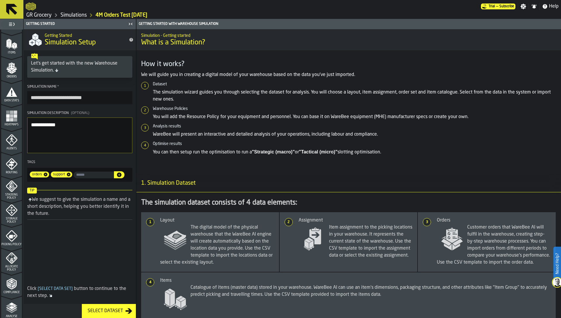
scroll to position [92, 0]
click at [13, 282] on polyline "menu Analyse" at bounding box center [14, 281] width 3 height 1
